Goal: Task Accomplishment & Management: Use online tool/utility

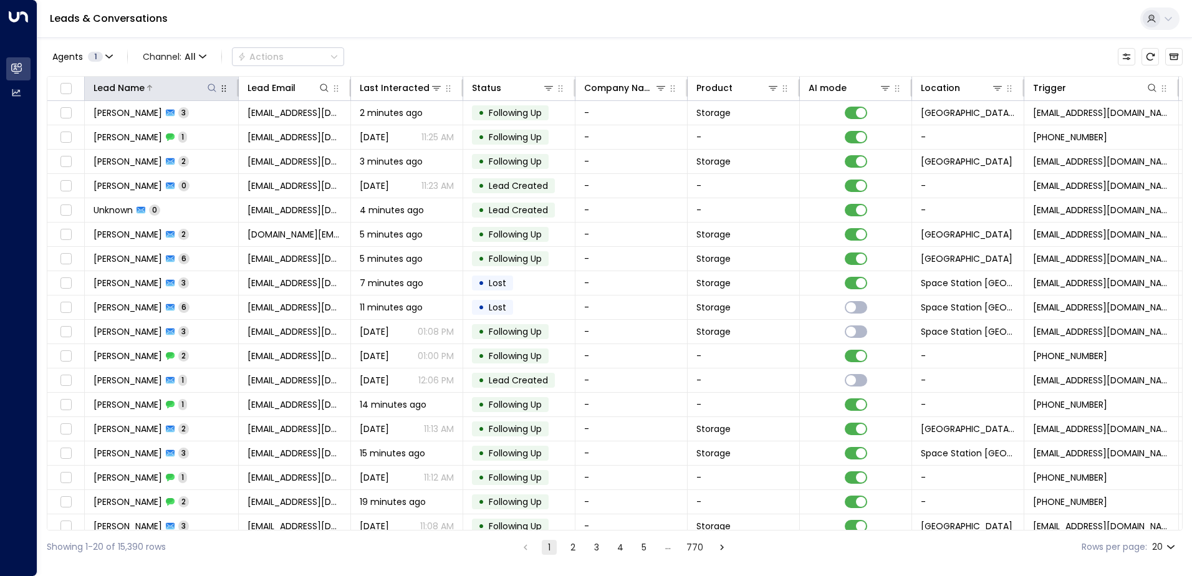
click at [209, 82] on button at bounding box center [212, 88] width 12 height 12
type input "*******"
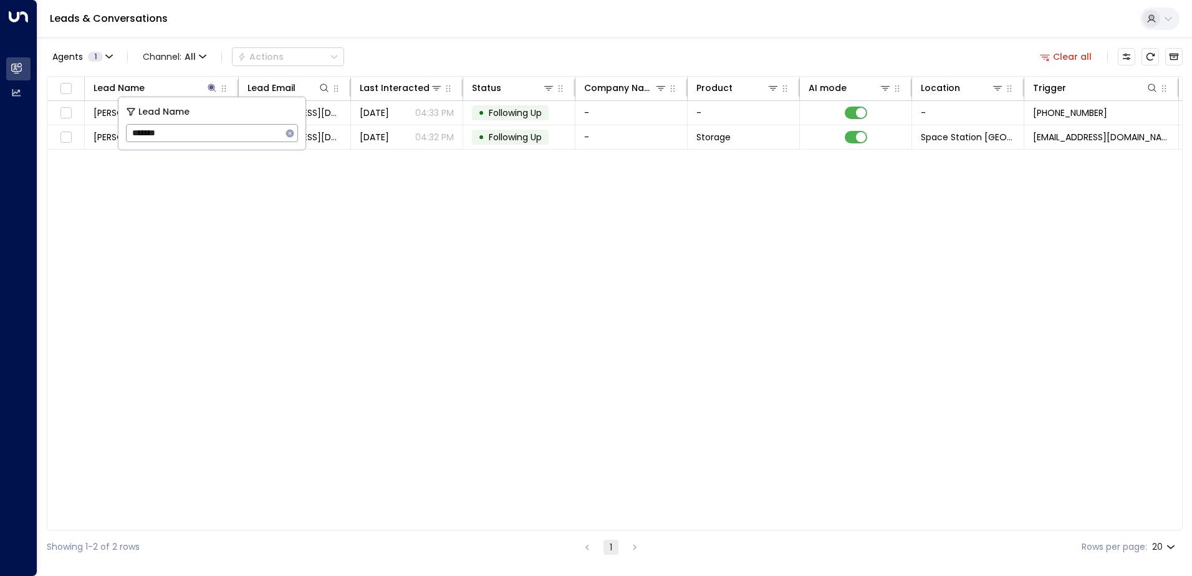
click at [502, 49] on div "Agents 1 Channel: All Actions Clear all" at bounding box center [615, 57] width 1136 height 26
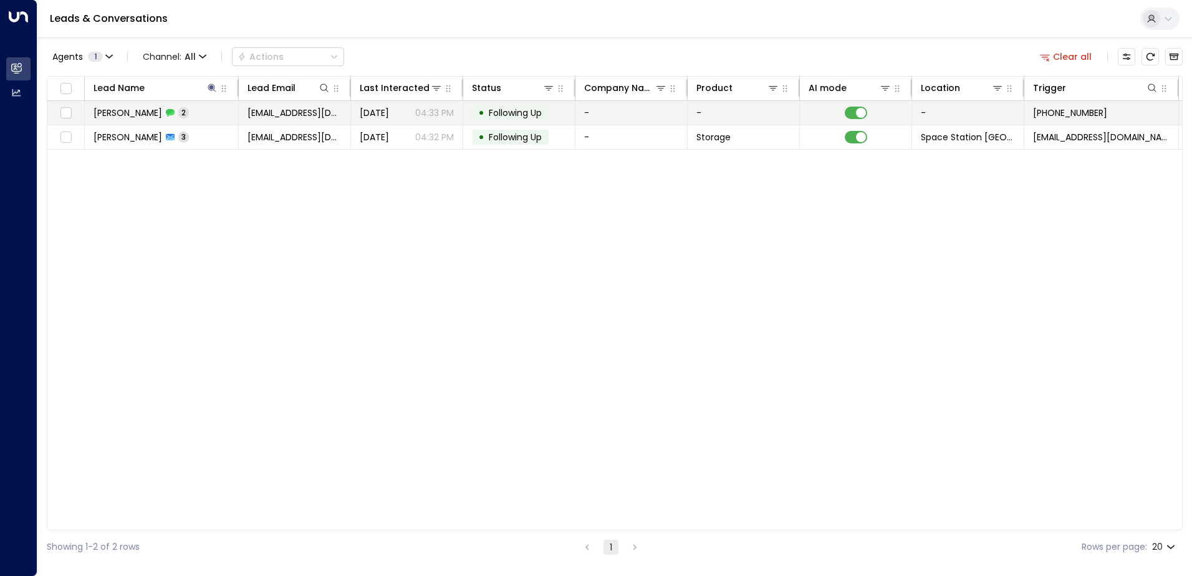
click at [428, 114] on p "04:33 PM" at bounding box center [434, 113] width 39 height 12
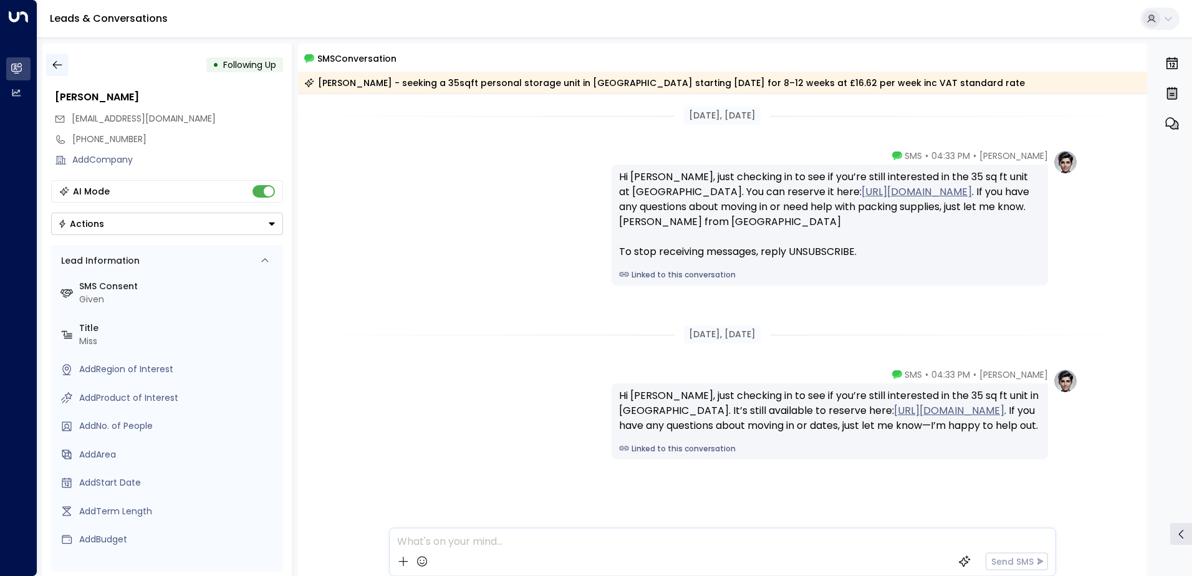
click at [57, 65] on icon "button" at bounding box center [57, 65] width 12 height 12
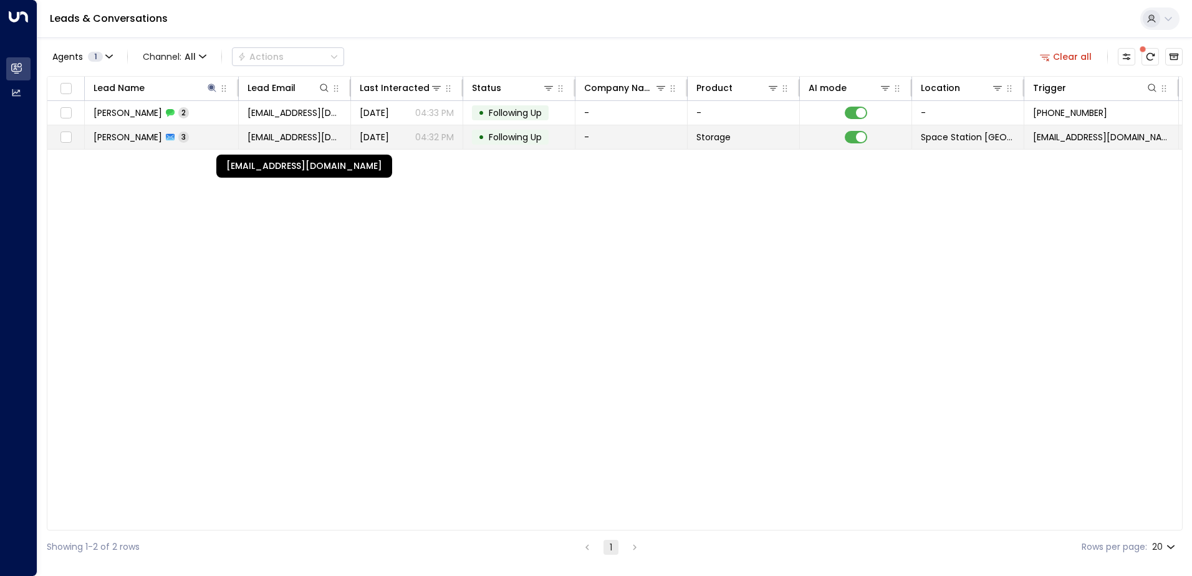
click at [300, 135] on span "[EMAIL_ADDRESS][DOMAIN_NAME]" at bounding box center [294, 137] width 94 height 12
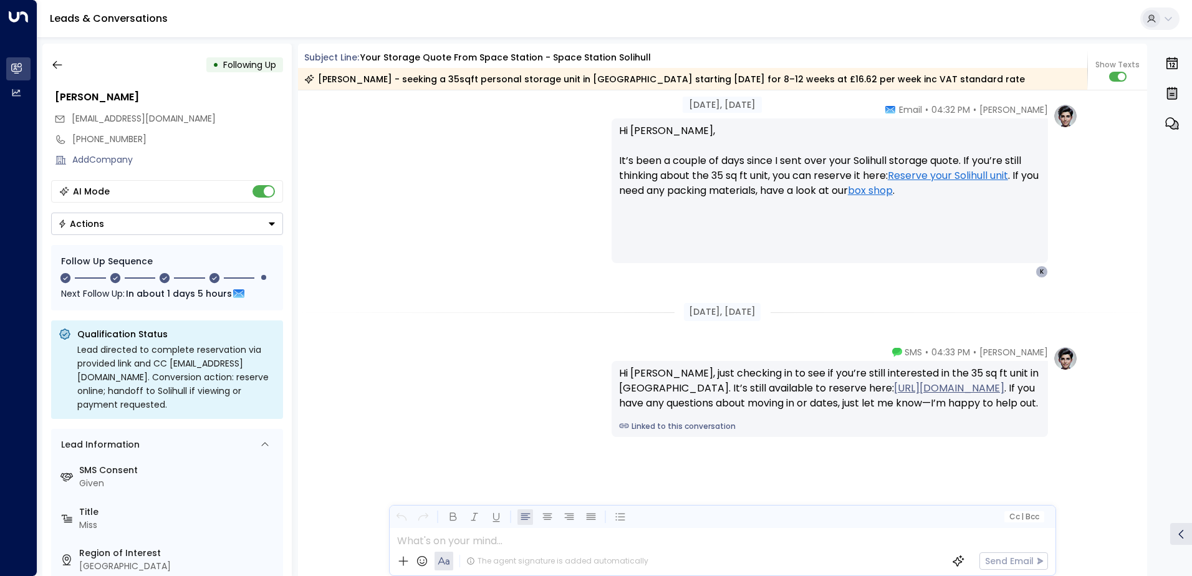
scroll to position [1609, 0]
